Goal: Task Accomplishment & Management: Understand process/instructions

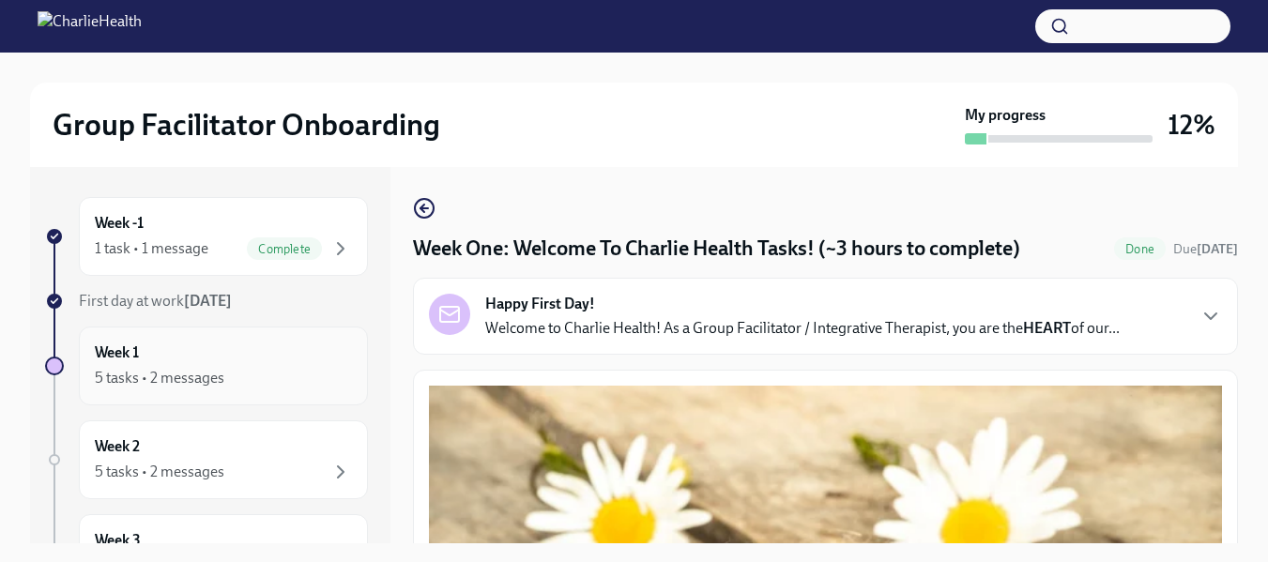
click at [216, 359] on div "Week 1 5 tasks • 2 messages" at bounding box center [223, 366] width 257 height 47
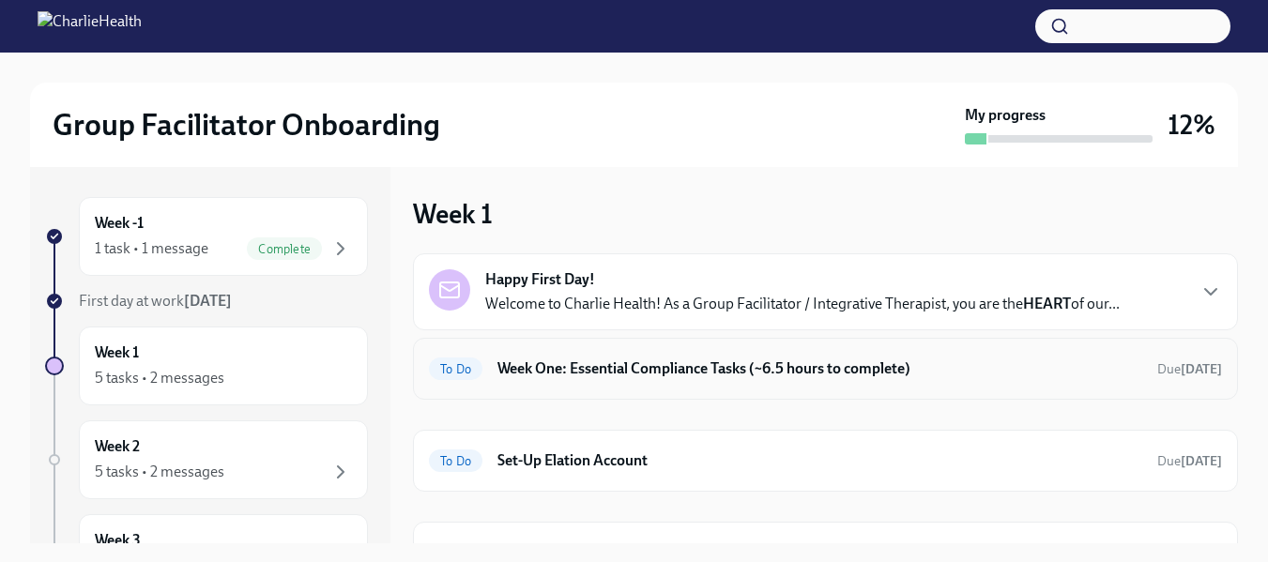
click at [531, 366] on h6 "Week One: Essential Compliance Tasks (~6.5 hours to complete)" at bounding box center [819, 369] width 645 height 21
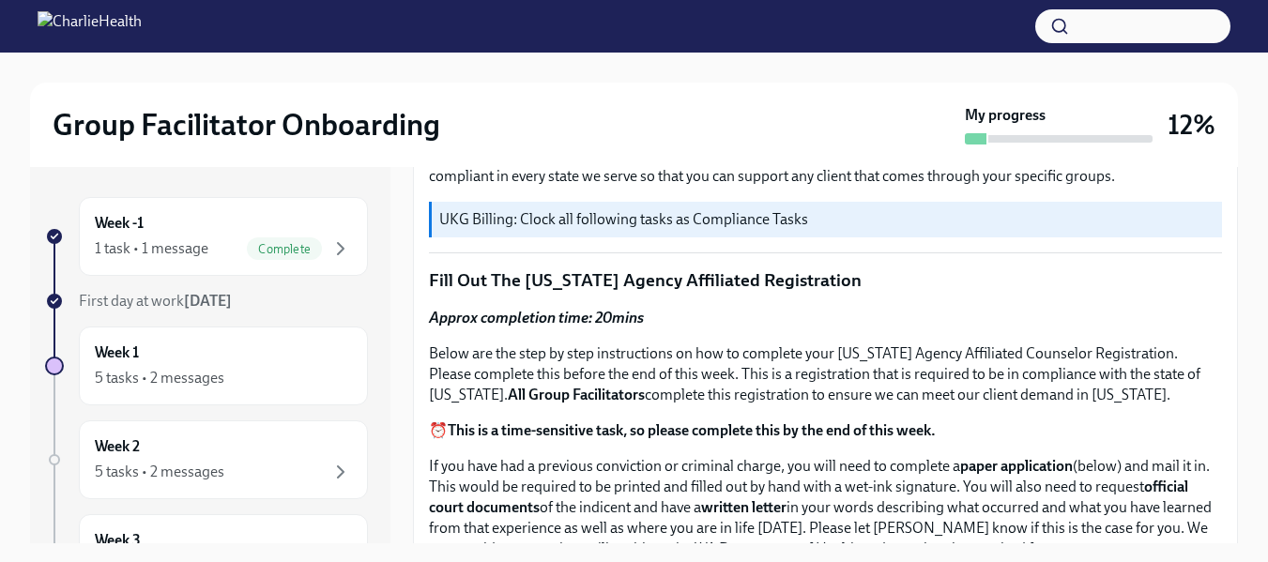
scroll to position [718, 0]
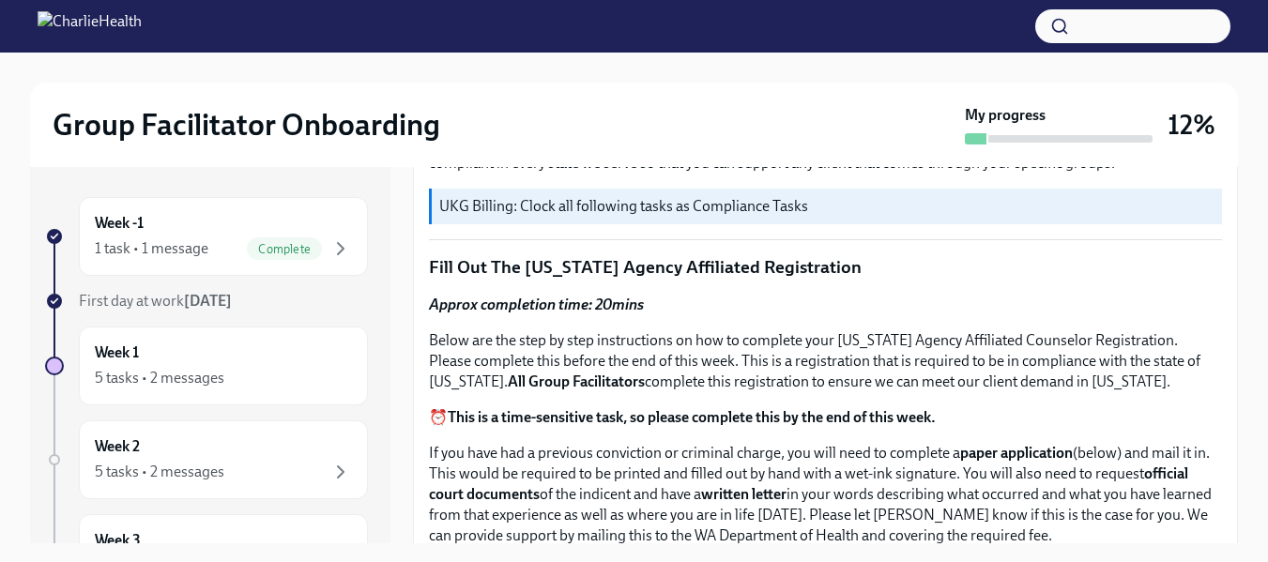
click at [496, 199] on p "UKG Billing: Clock all following tasks as Compliance Tasks" at bounding box center [826, 206] width 775 height 21
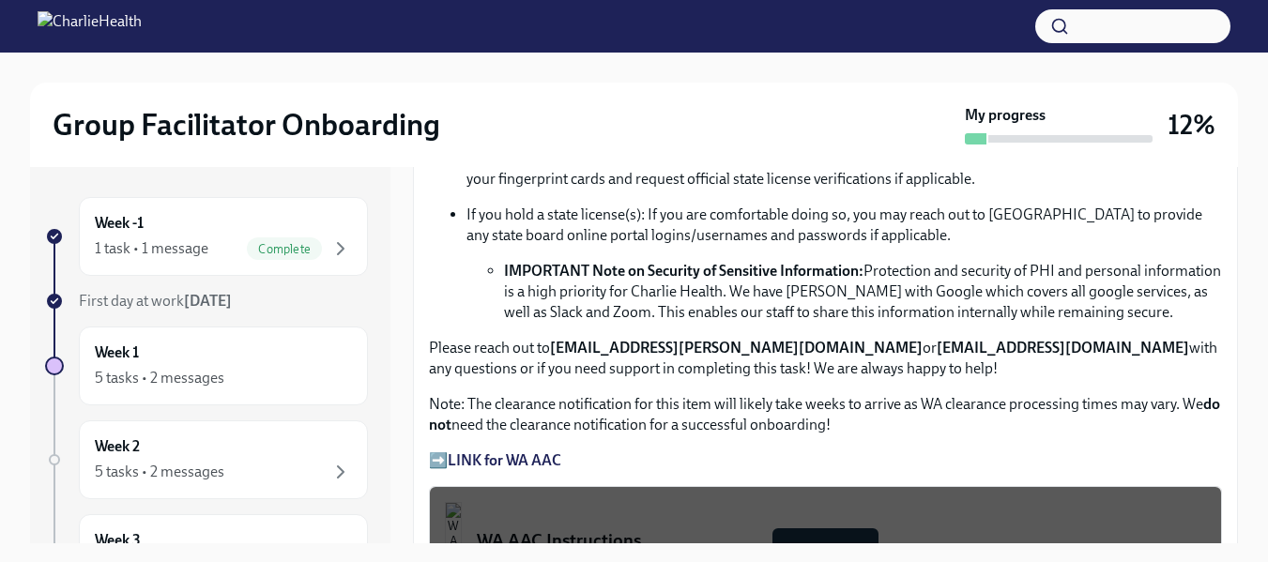
scroll to position [1128, 0]
